Goal: Find specific page/section: Find specific page/section

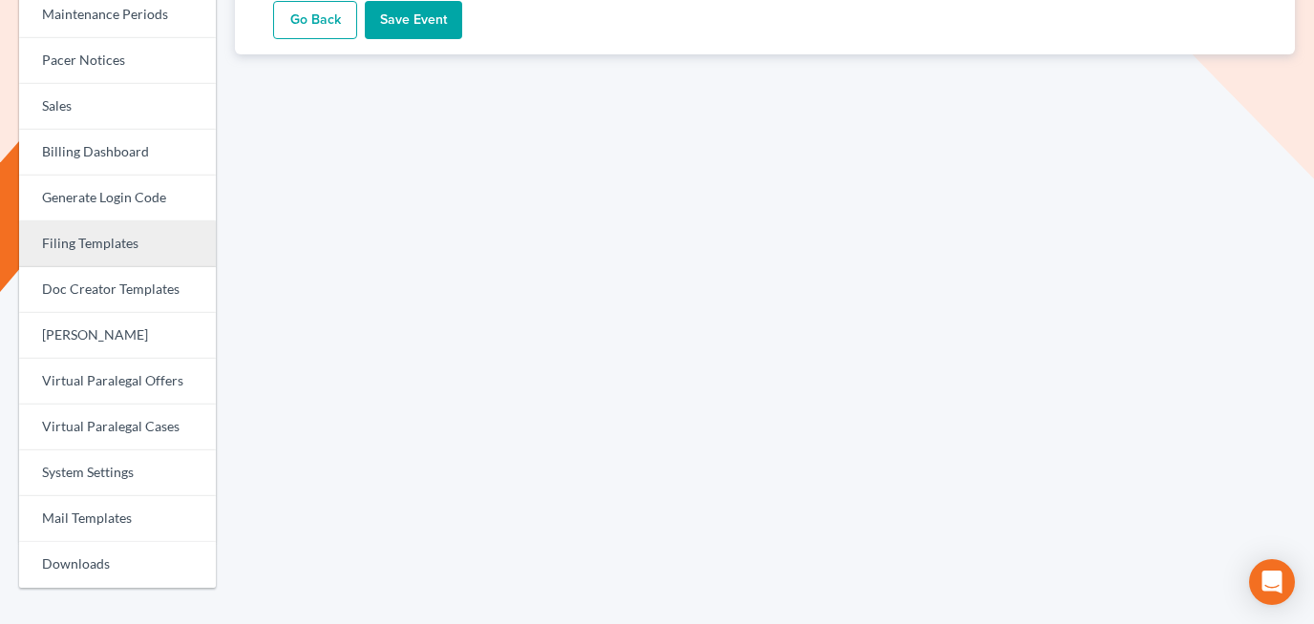
scroll to position [602, 0]
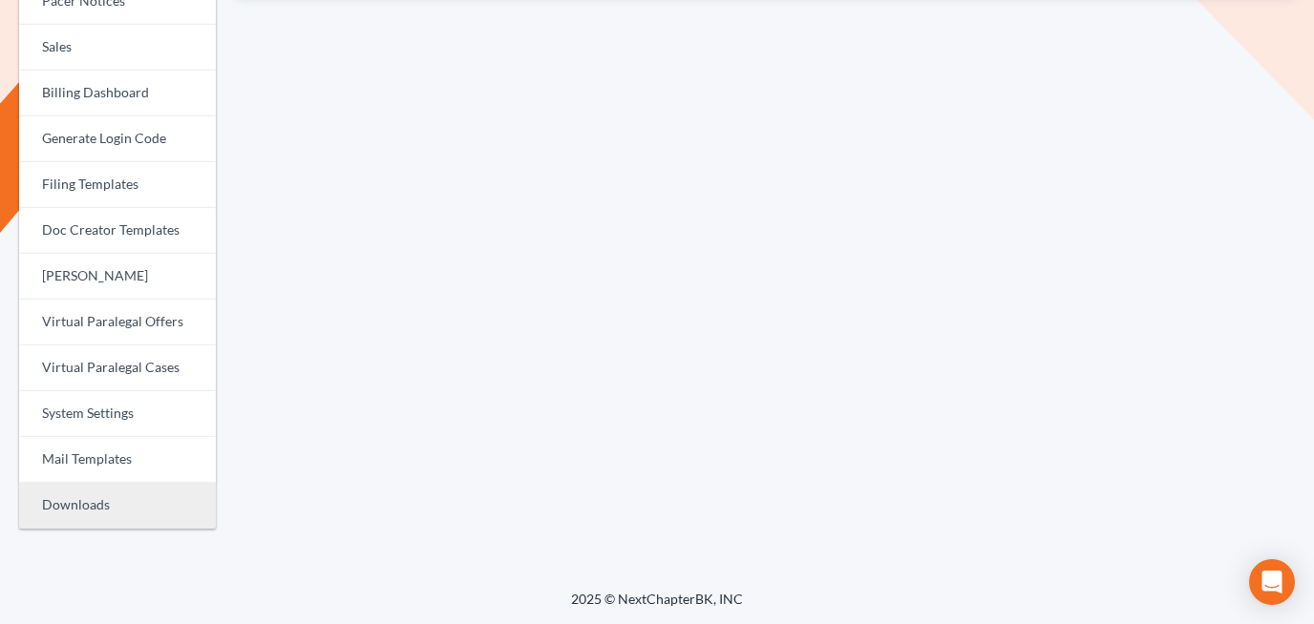
click at [93, 514] on link "Downloads" at bounding box center [117, 506] width 197 height 46
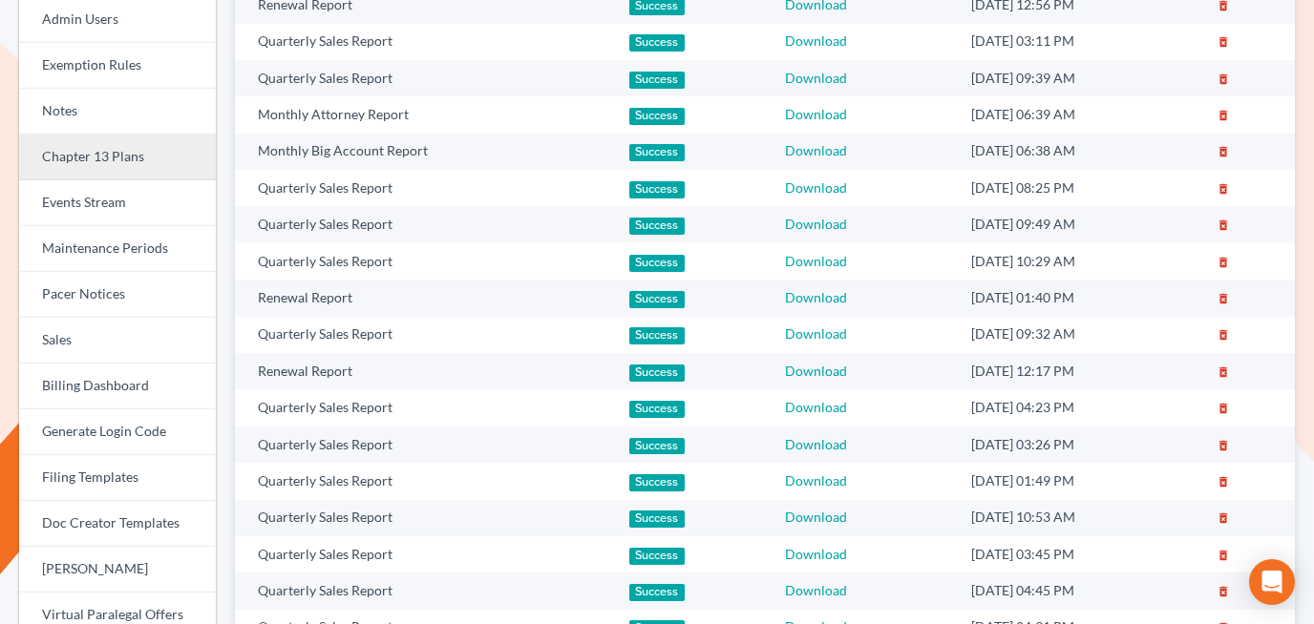
scroll to position [320, 0]
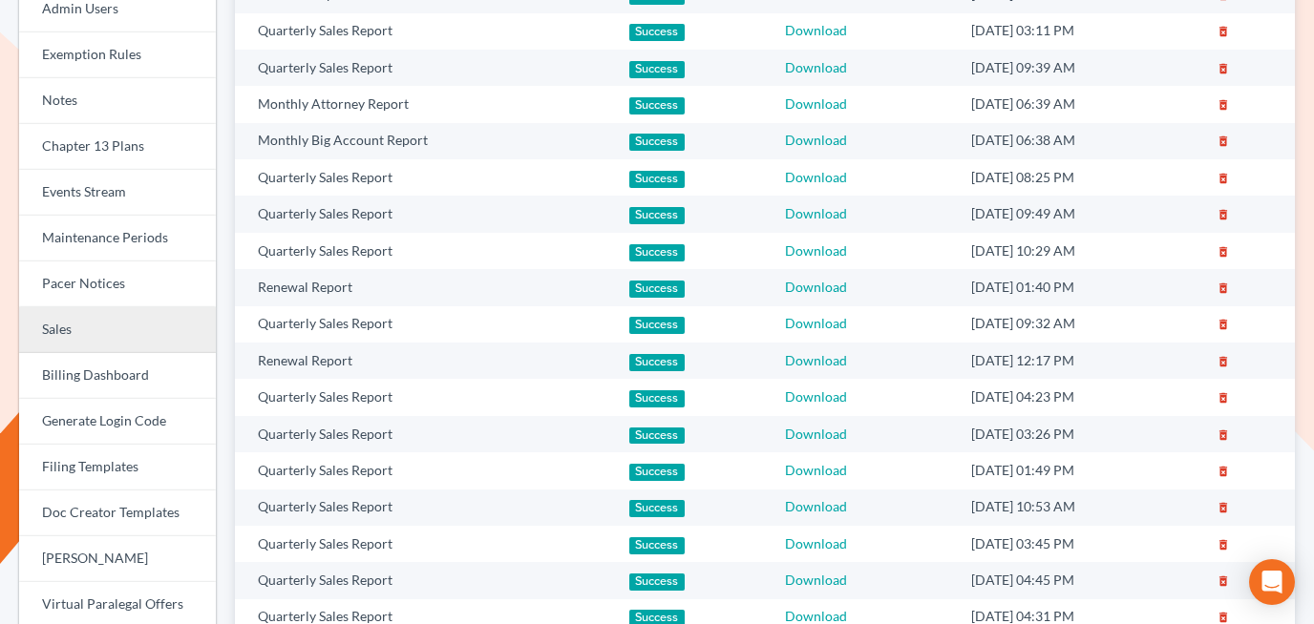
click at [116, 327] on link "Sales" at bounding box center [117, 330] width 197 height 46
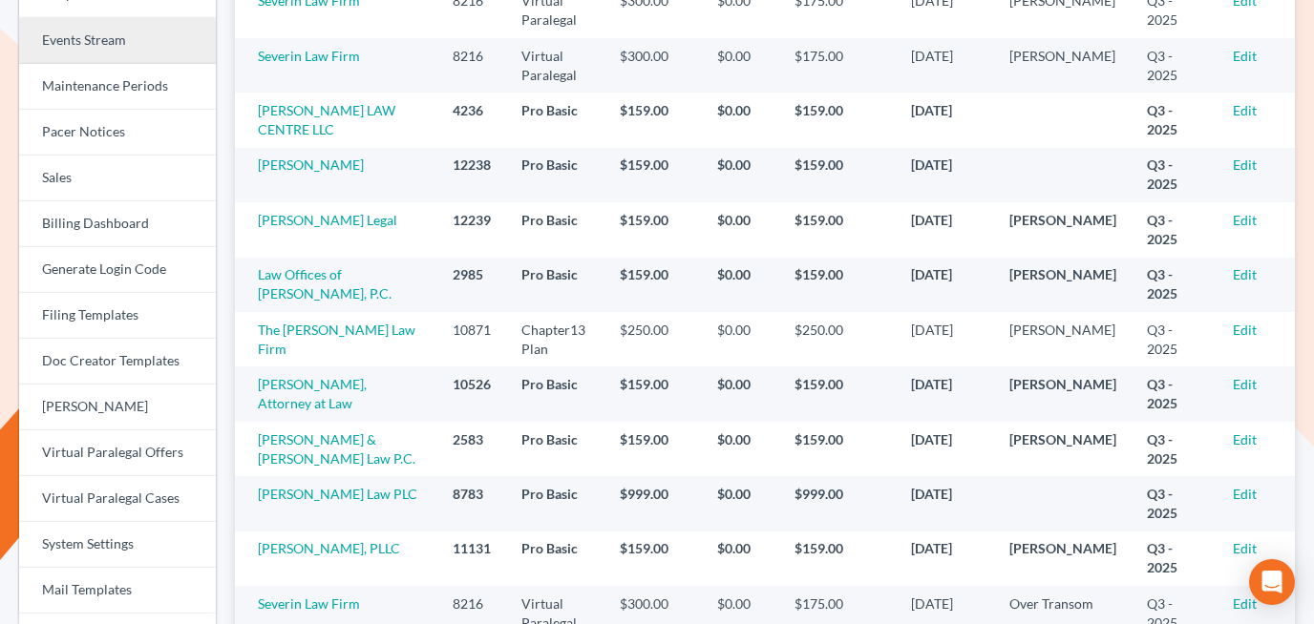
scroll to position [664, 0]
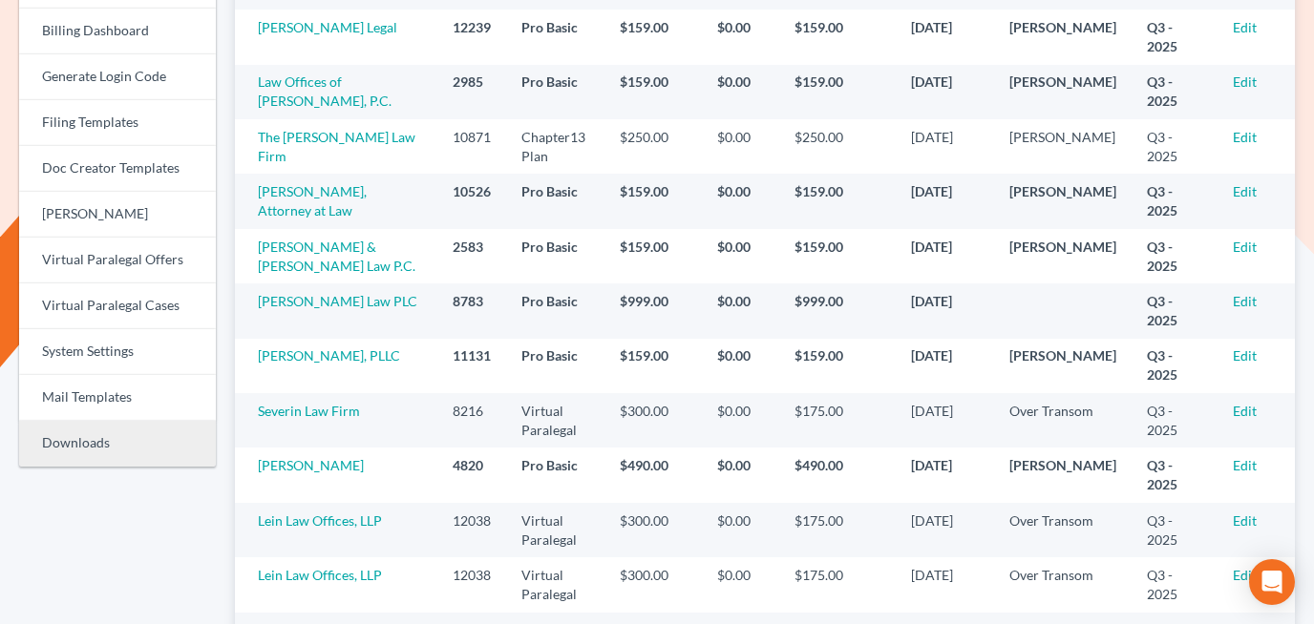
click at [109, 452] on link "Downloads" at bounding box center [117, 444] width 197 height 46
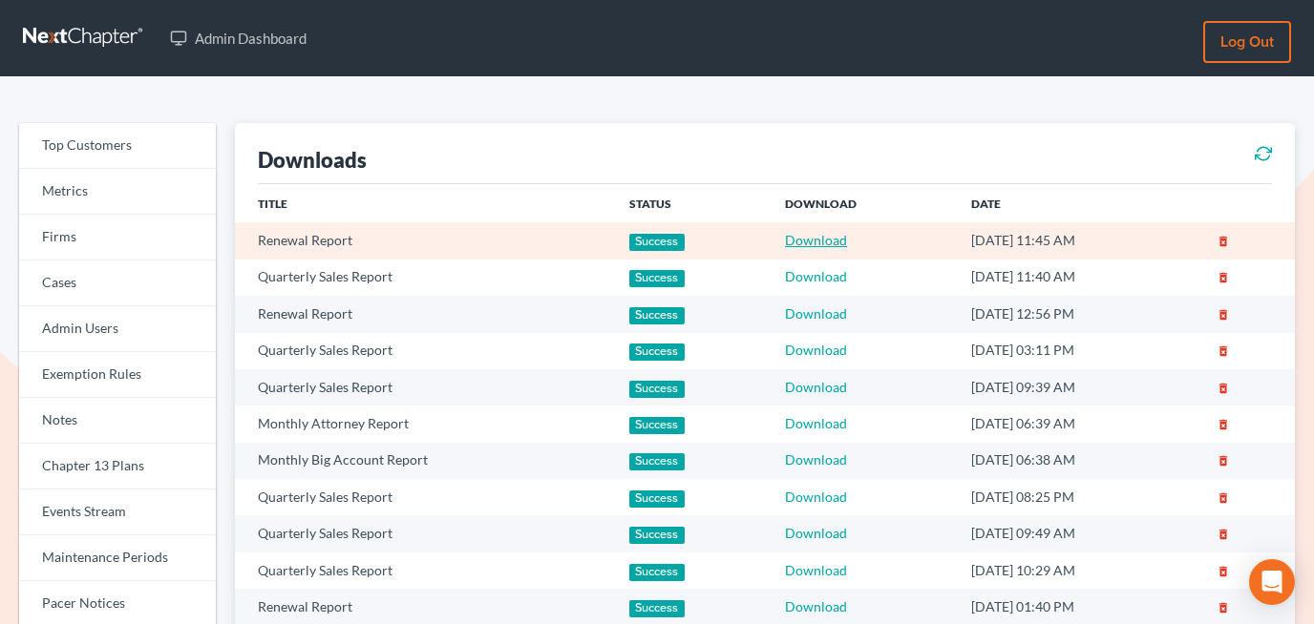
click at [801, 236] on link "Download" at bounding box center [816, 240] width 62 height 16
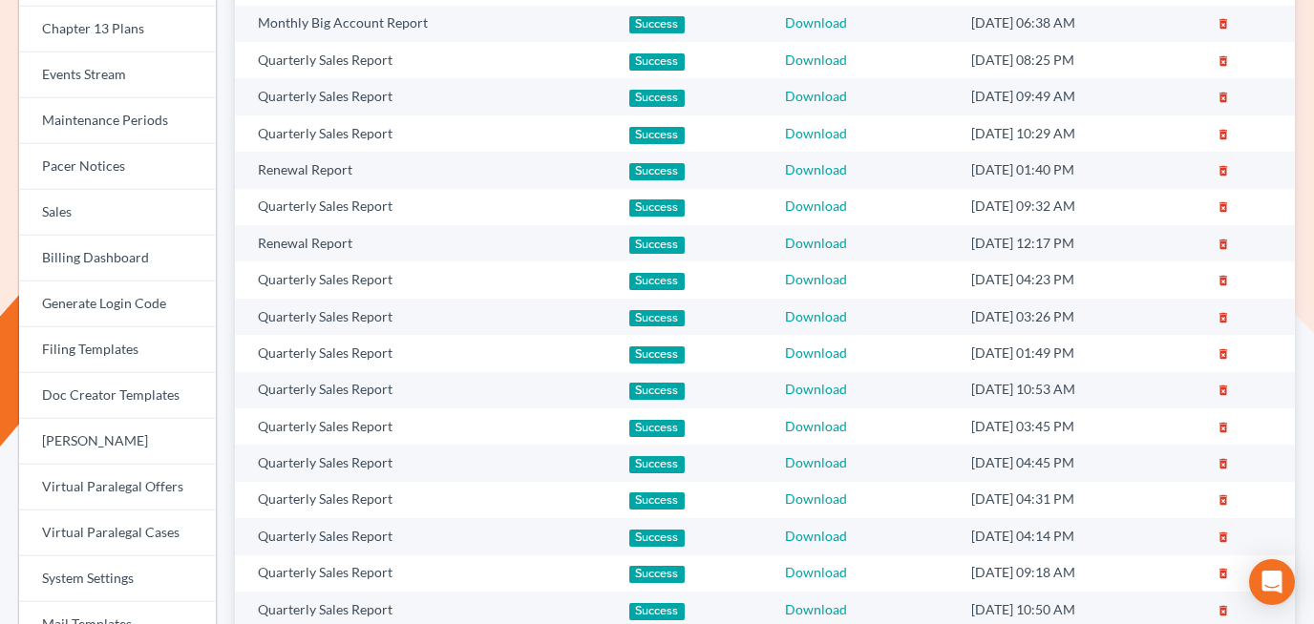
scroll to position [490, 0]
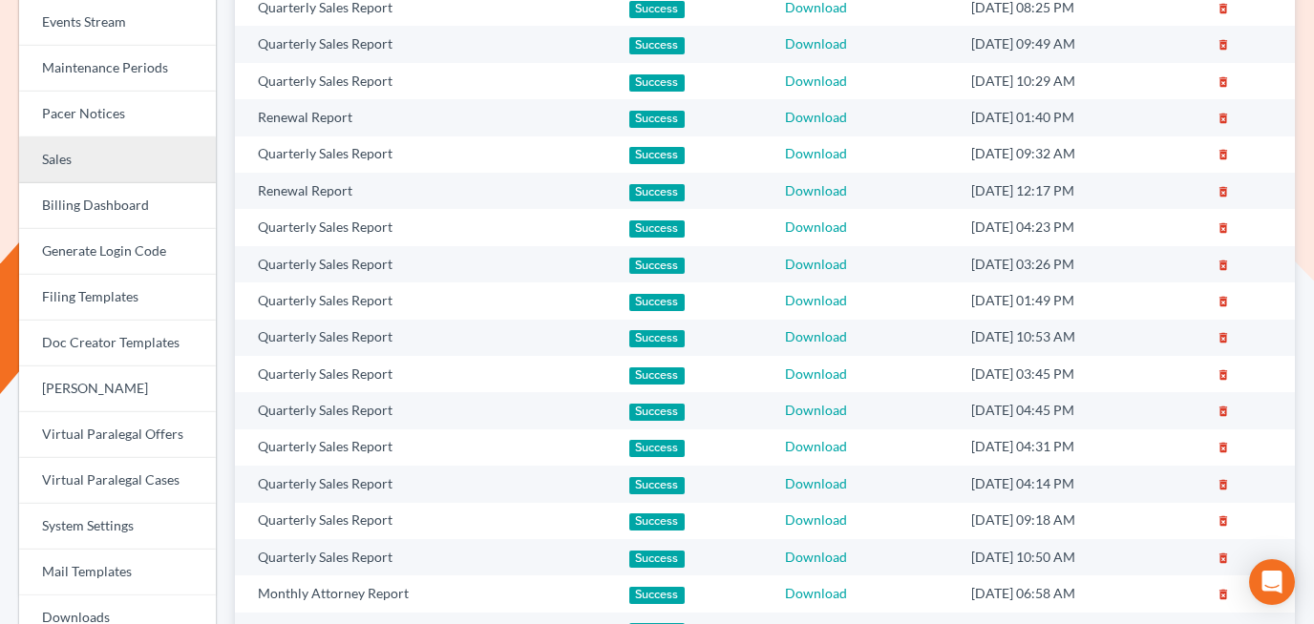
click at [73, 159] on link "Sales" at bounding box center [117, 160] width 197 height 46
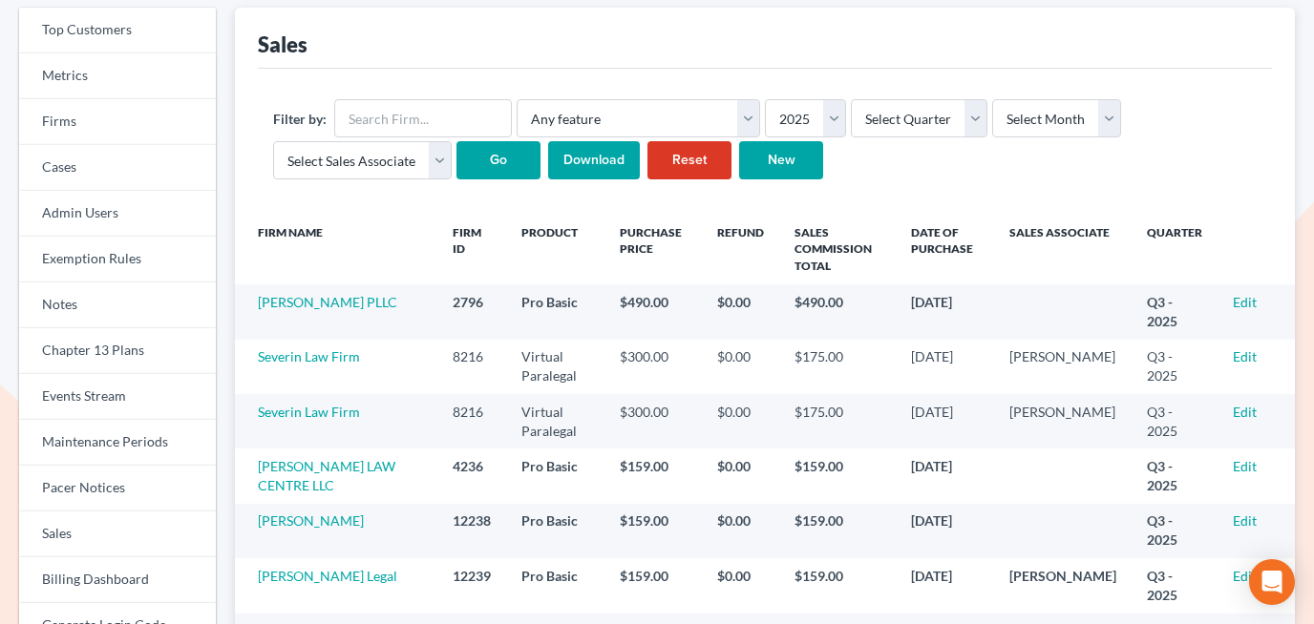
scroll to position [127, 0]
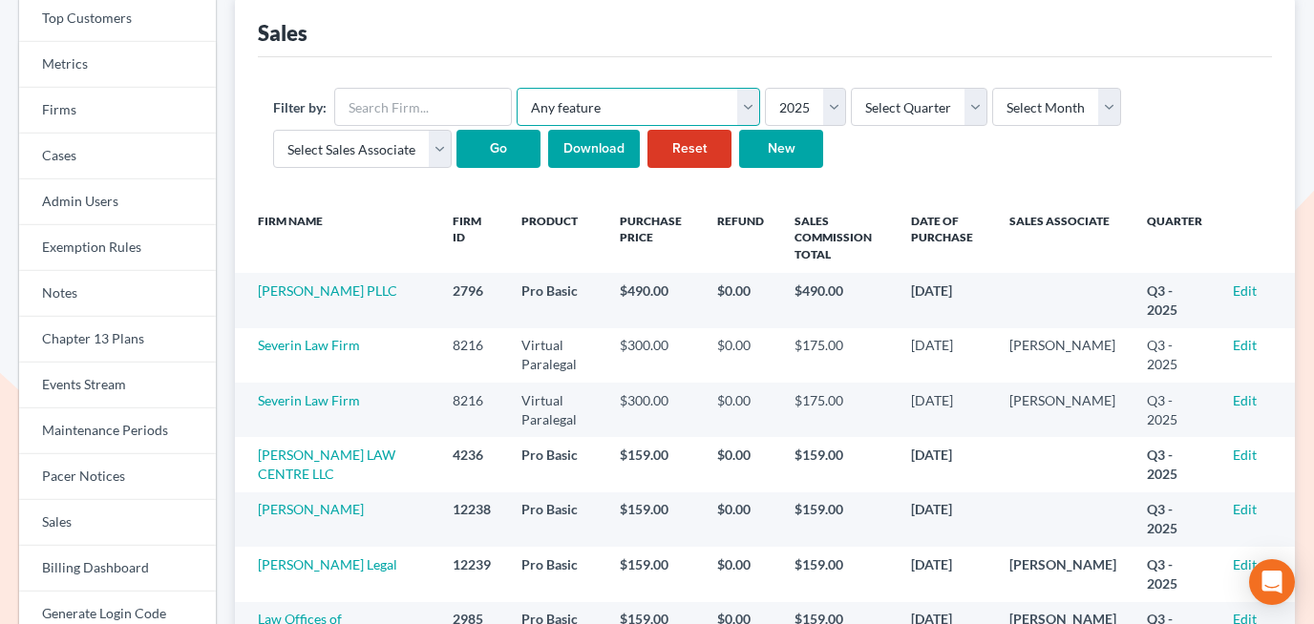
click at [705, 110] on select "Any feature Additional User Chapter13 Plan Client Portal Doc Creator Docs Pro D…" at bounding box center [637, 107] width 243 height 38
select select "pro_plus_tier1"
click at [516, 88] on select "Any feature Additional User Chapter13 Plan Client Portal Doc Creator Docs Pro D…" at bounding box center [637, 107] width 243 height 38
click at [489, 156] on input "Go" at bounding box center [498, 149] width 84 height 38
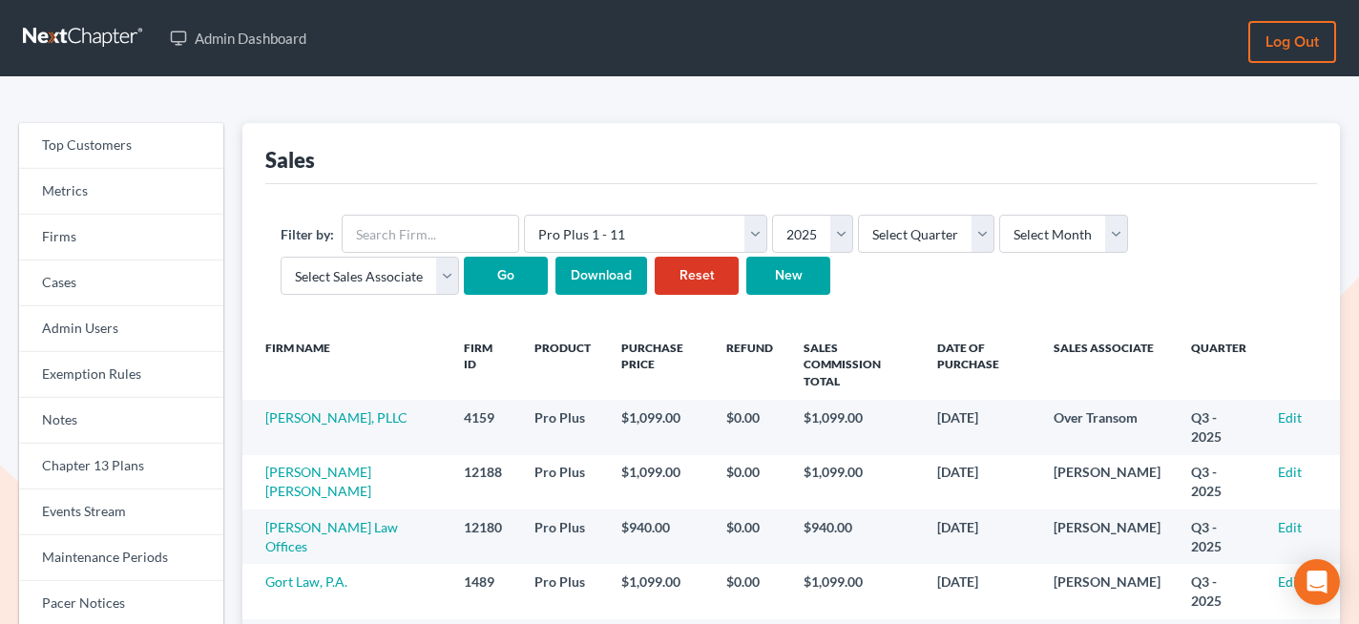
scroll to position [29, 0]
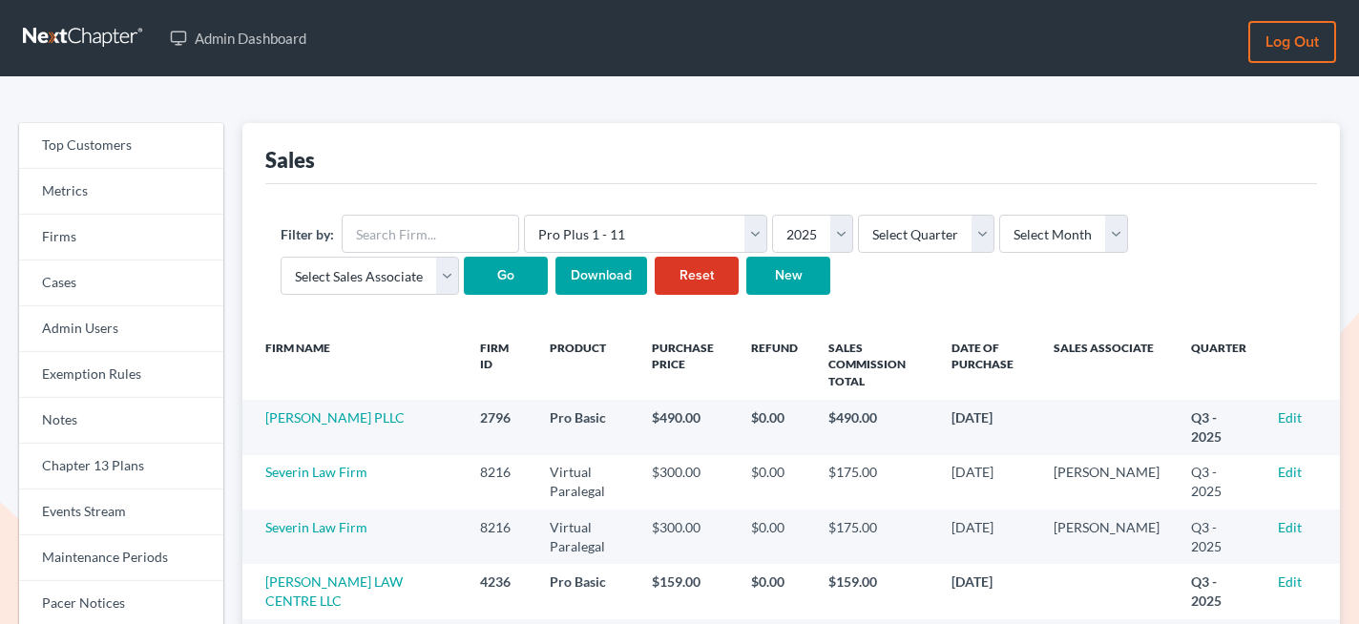
select select "pro_plus_tier1"
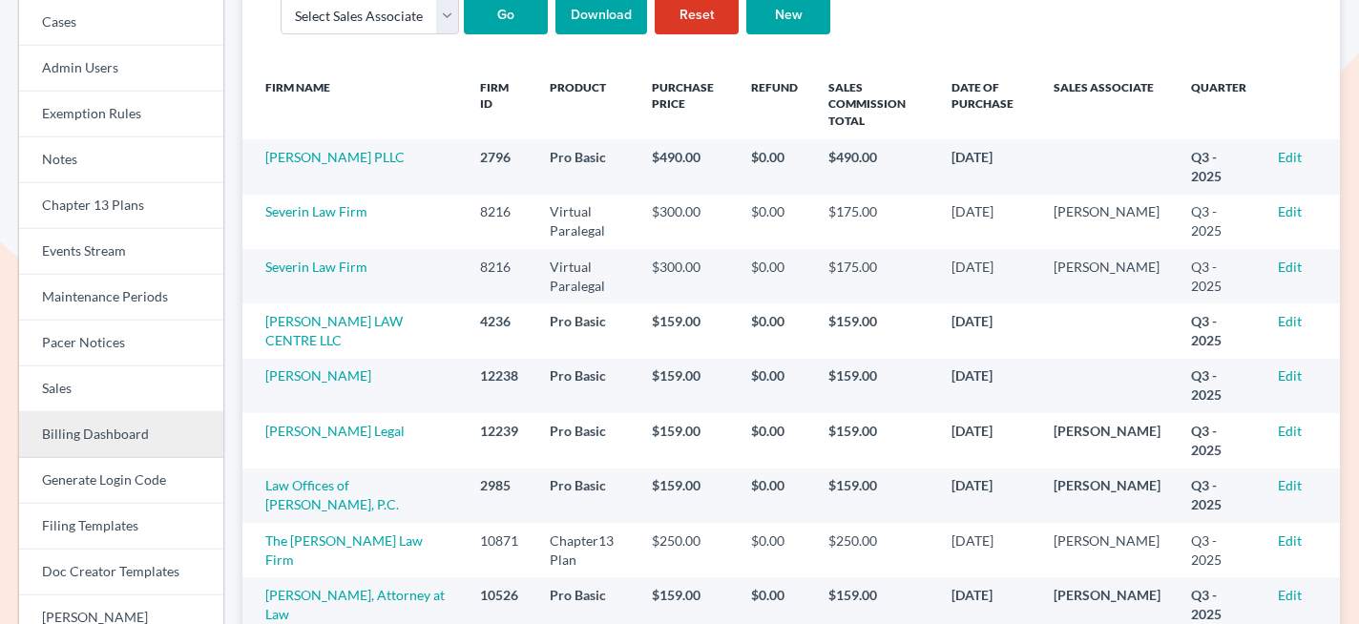
click at [102, 443] on link "Billing Dashboard" at bounding box center [121, 435] width 204 height 46
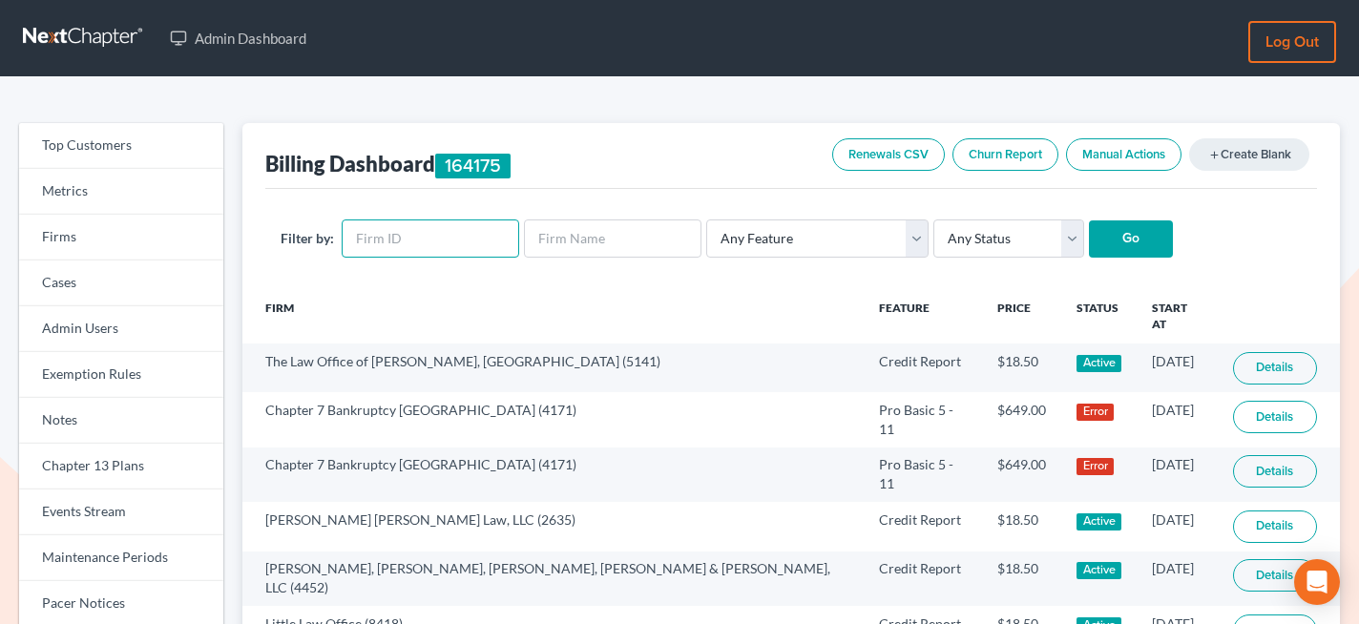
click at [424, 251] on input "text" at bounding box center [431, 239] width 178 height 38
paste input "4041"
type input "4041"
click at [1116, 249] on input "Go" at bounding box center [1131, 240] width 84 height 38
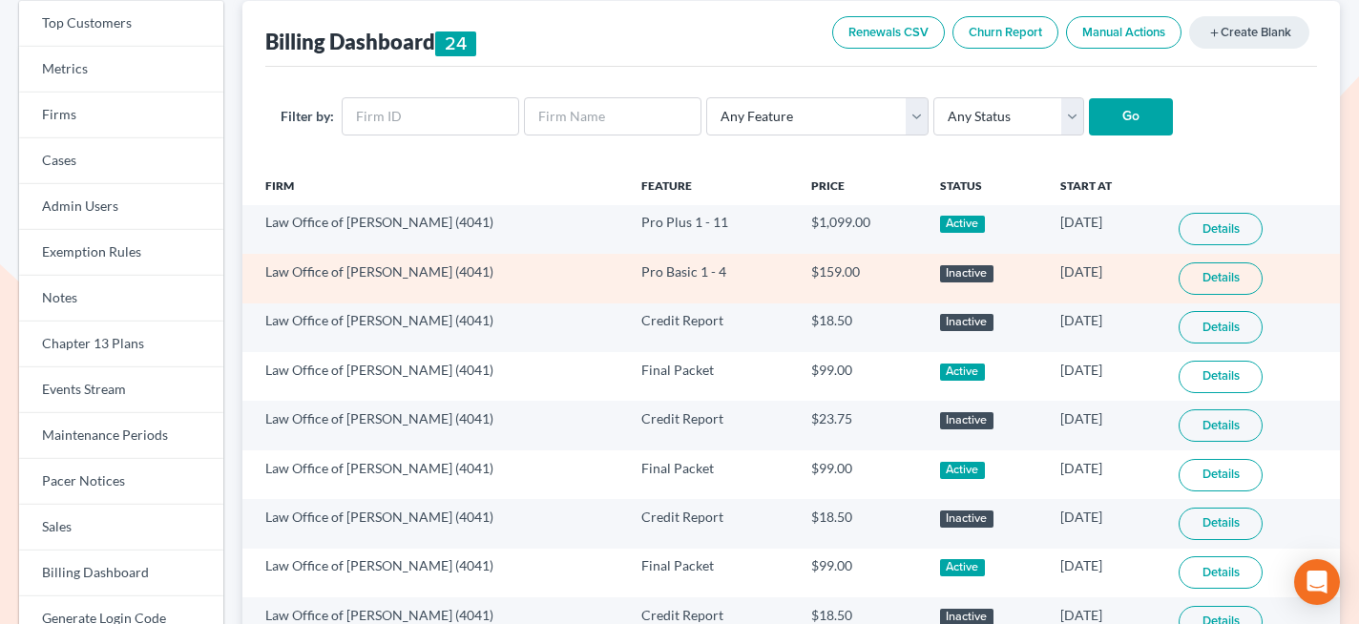
scroll to position [123, 0]
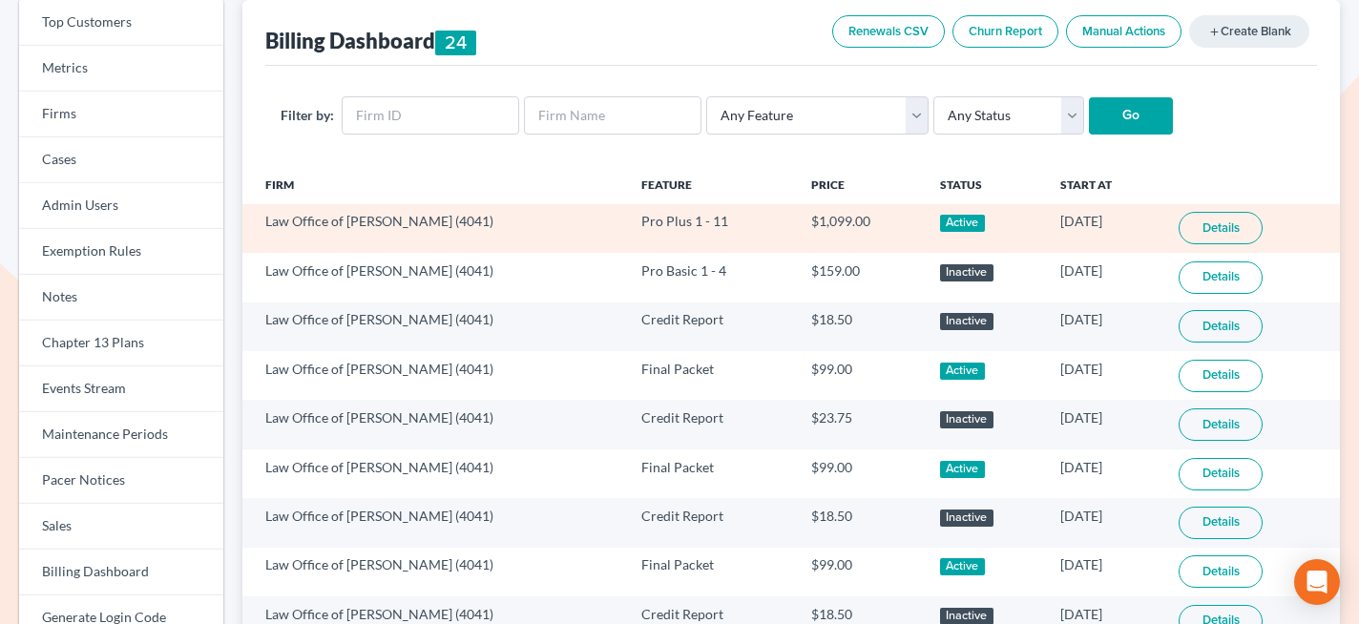
click at [1218, 220] on link "Details" at bounding box center [1221, 228] width 84 height 32
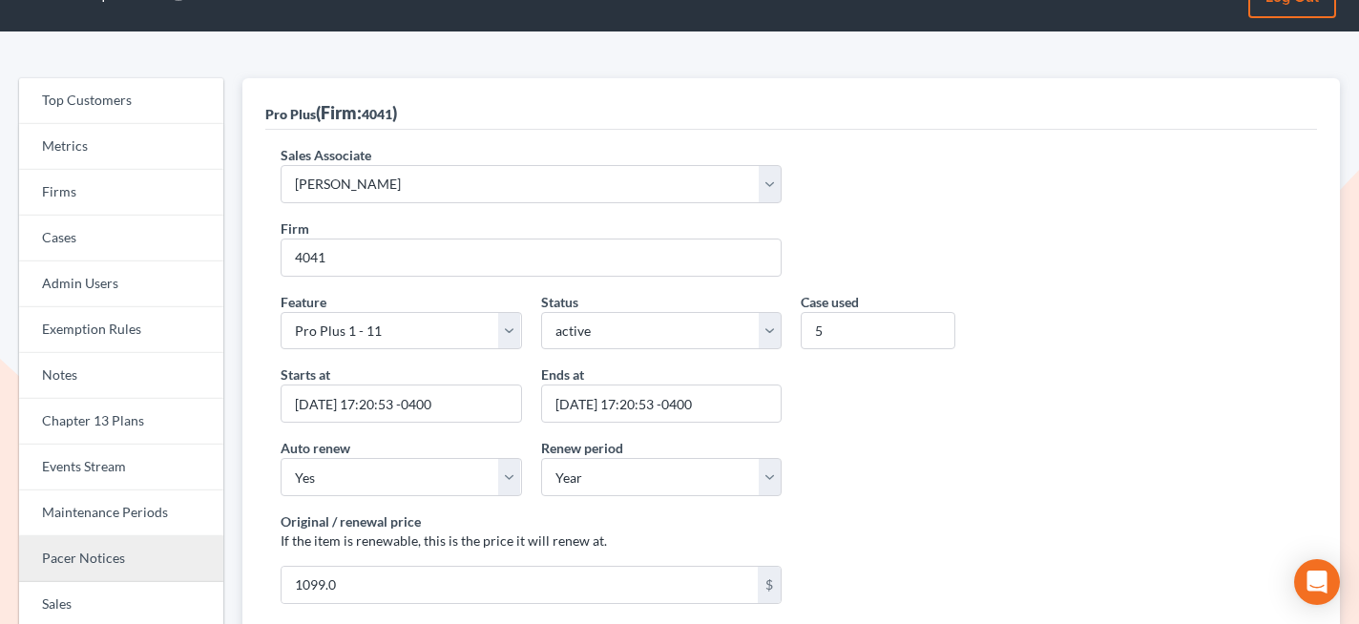
scroll to position [150, 0]
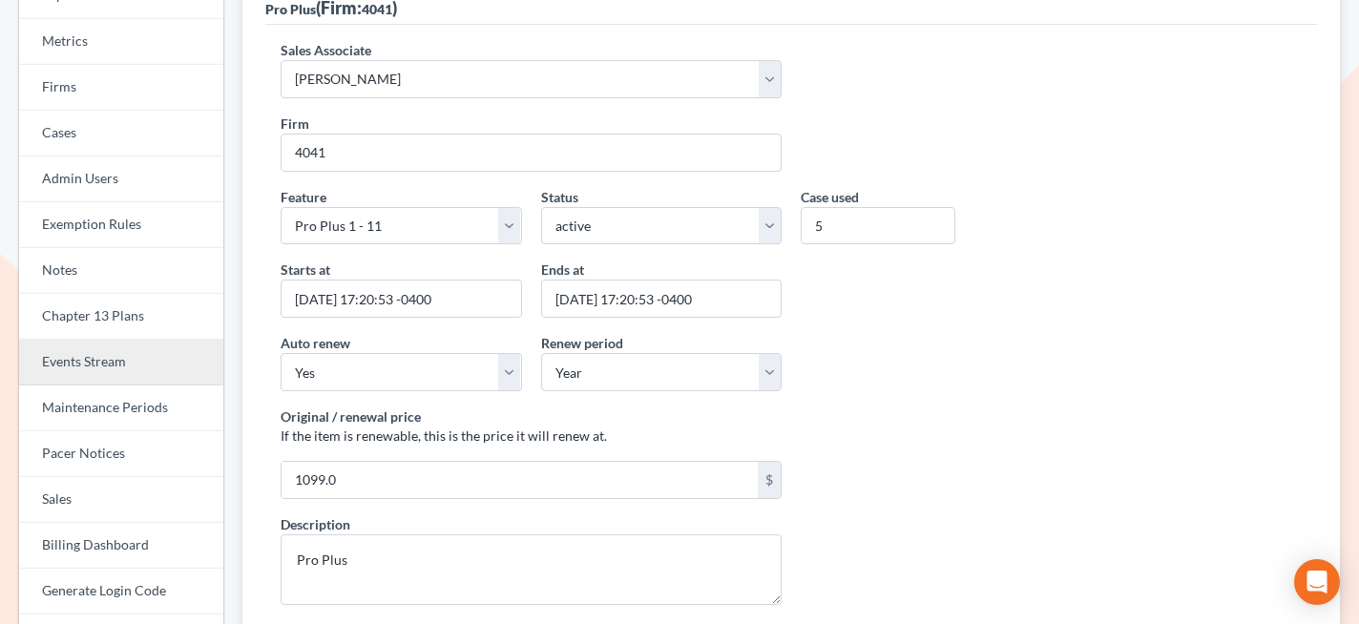
click at [102, 362] on link "Events Stream" at bounding box center [121, 363] width 204 height 46
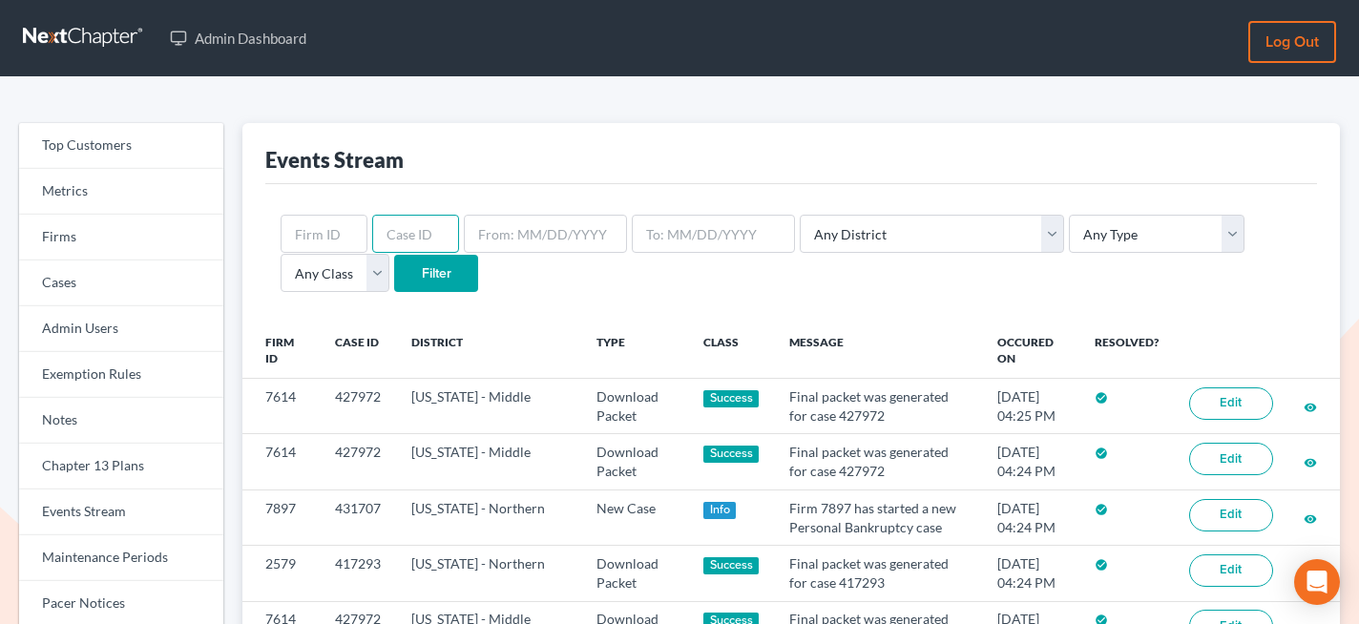
click at [401, 231] on input "text" at bounding box center [415, 234] width 87 height 38
paste input "428661"
type input "428661"
click at [329, 295] on div "428661 Any District [US_STATE] - [GEOGRAPHIC_DATA] [US_STATE] - [GEOGRAPHIC_DAT…" at bounding box center [791, 253] width 1052 height 139
click at [394, 274] on input "Filter" at bounding box center [436, 274] width 84 height 38
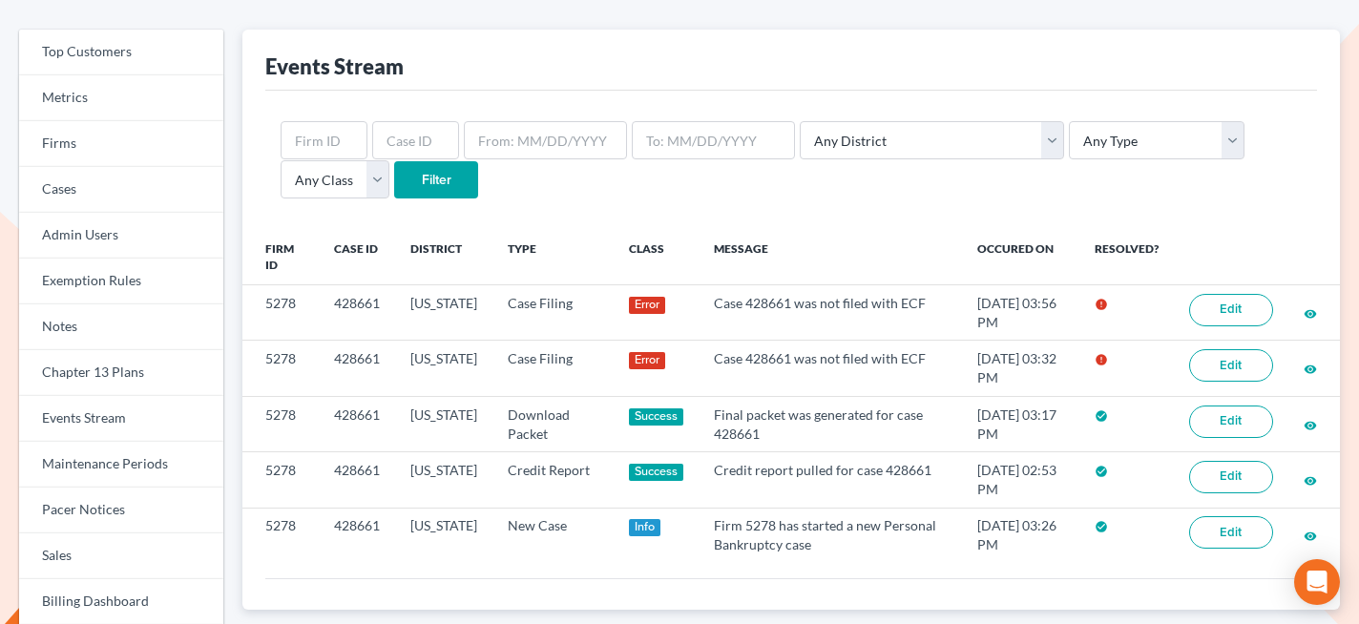
scroll to position [95, 0]
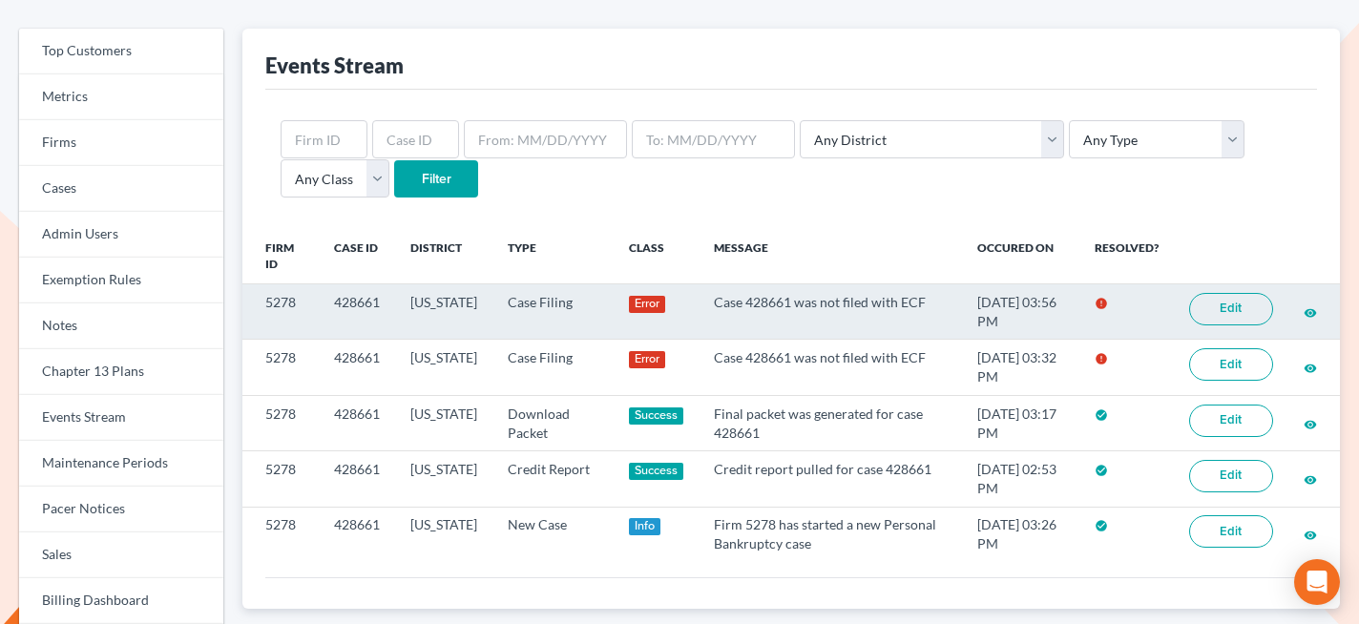
click at [276, 302] on td "5278" at bounding box center [280, 311] width 76 height 55
copy td "5278"
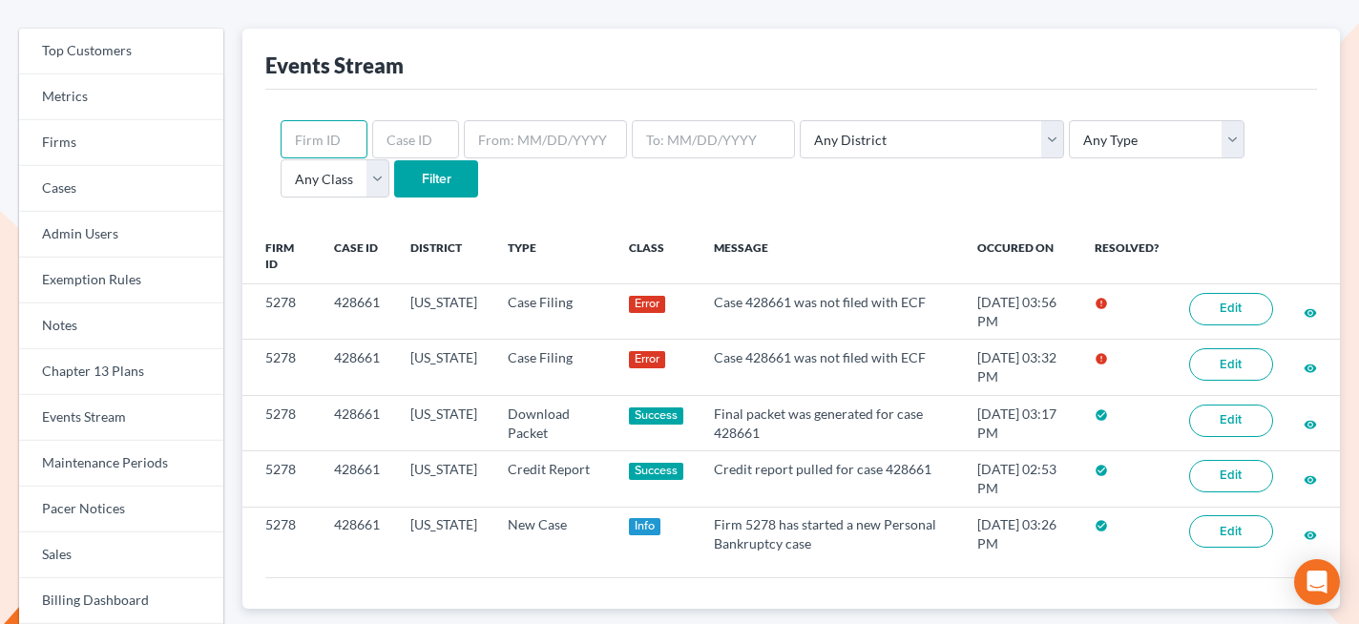
click at [330, 136] on input "text" at bounding box center [324, 139] width 87 height 38
paste input "5278"
type input "5278"
click at [394, 179] on input "Filter" at bounding box center [436, 179] width 84 height 38
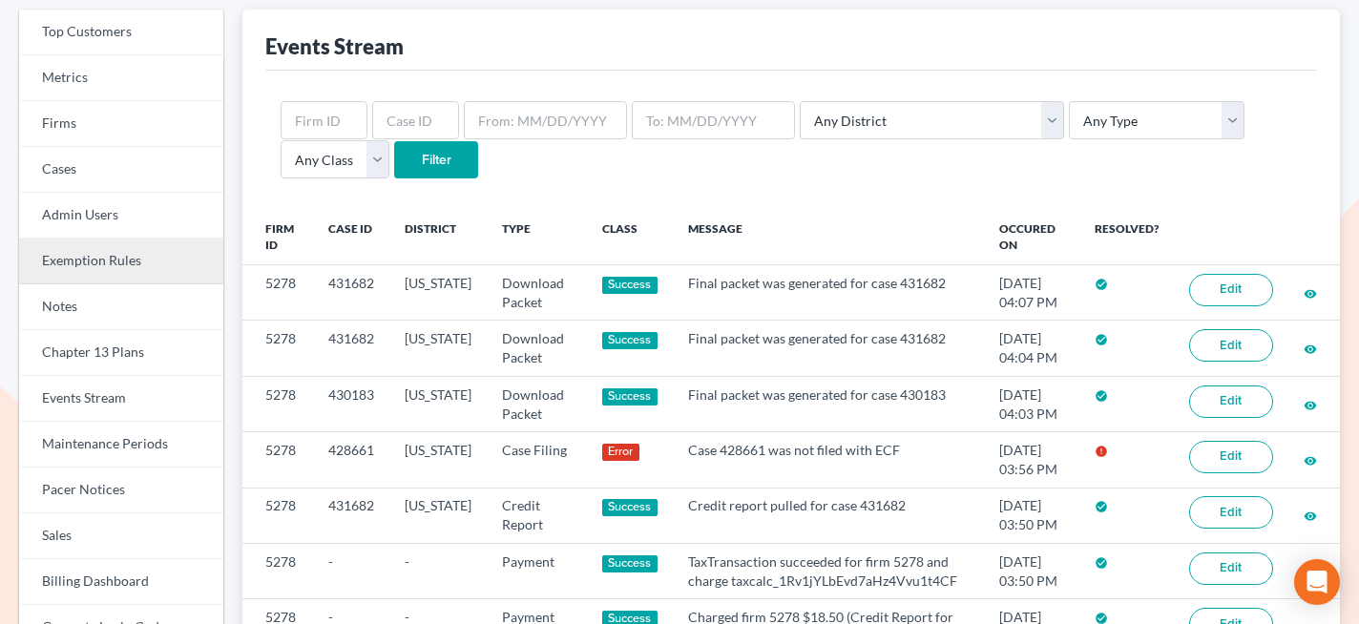
scroll to position [24, 0]
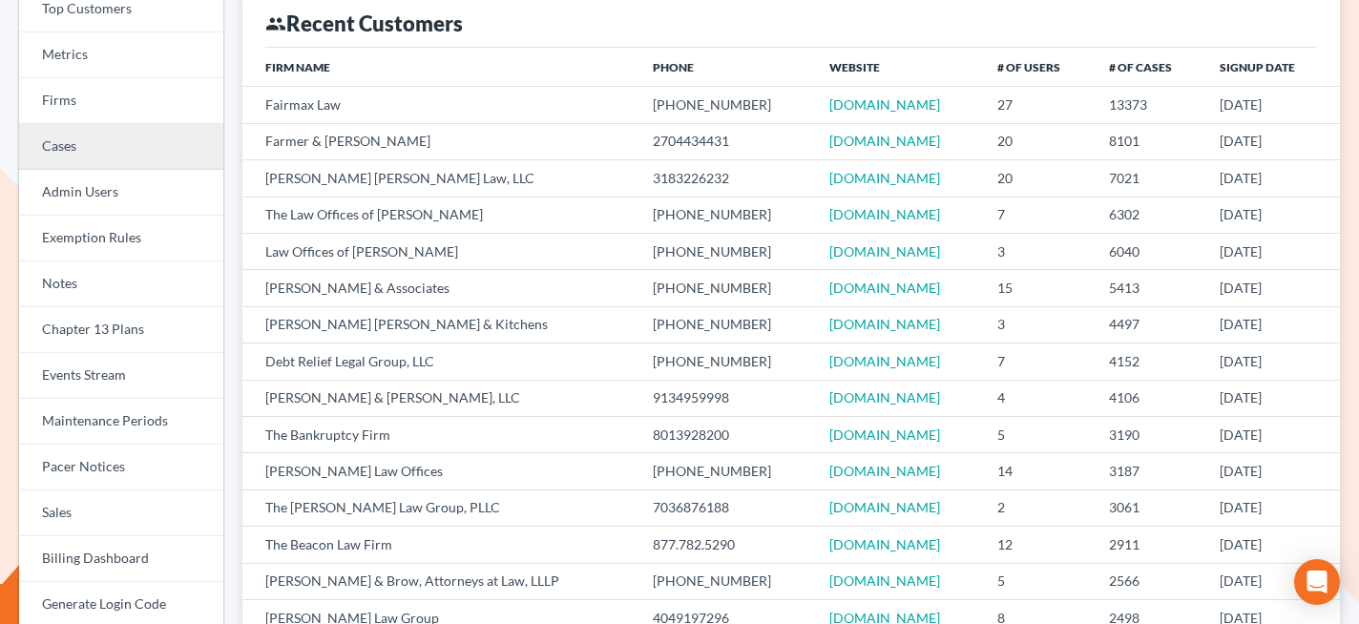
scroll to position [178, 0]
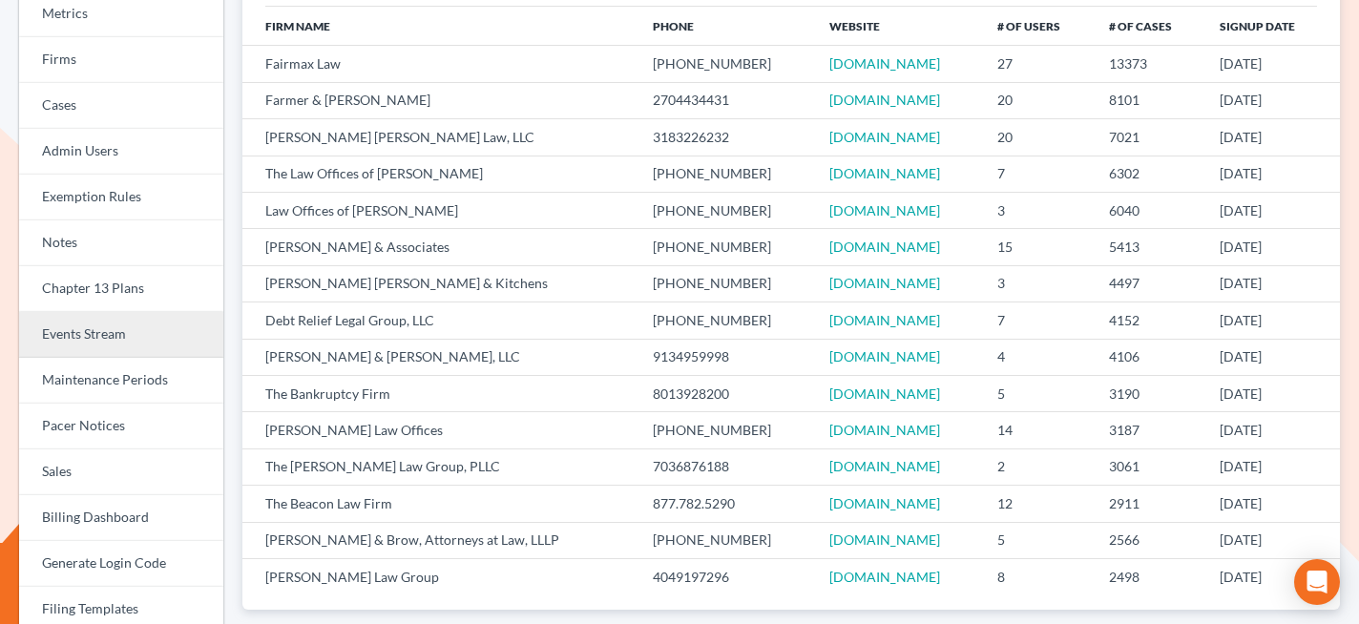
click at [94, 325] on link "Events Stream" at bounding box center [121, 335] width 204 height 46
